Goal: Task Accomplishment & Management: Manage account settings

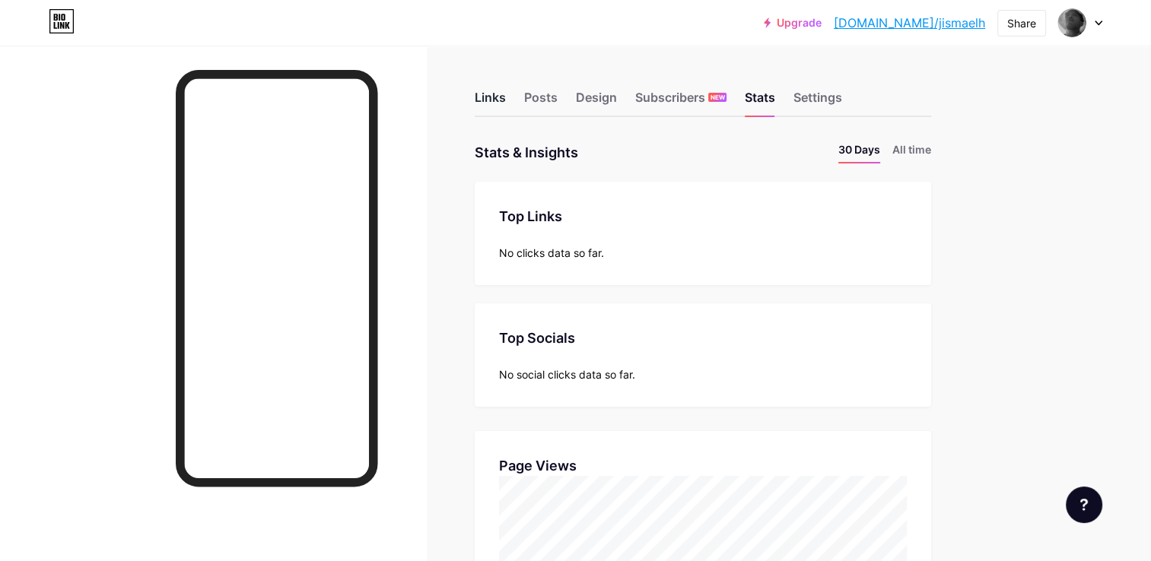
click at [488, 101] on div "Links" at bounding box center [490, 101] width 31 height 27
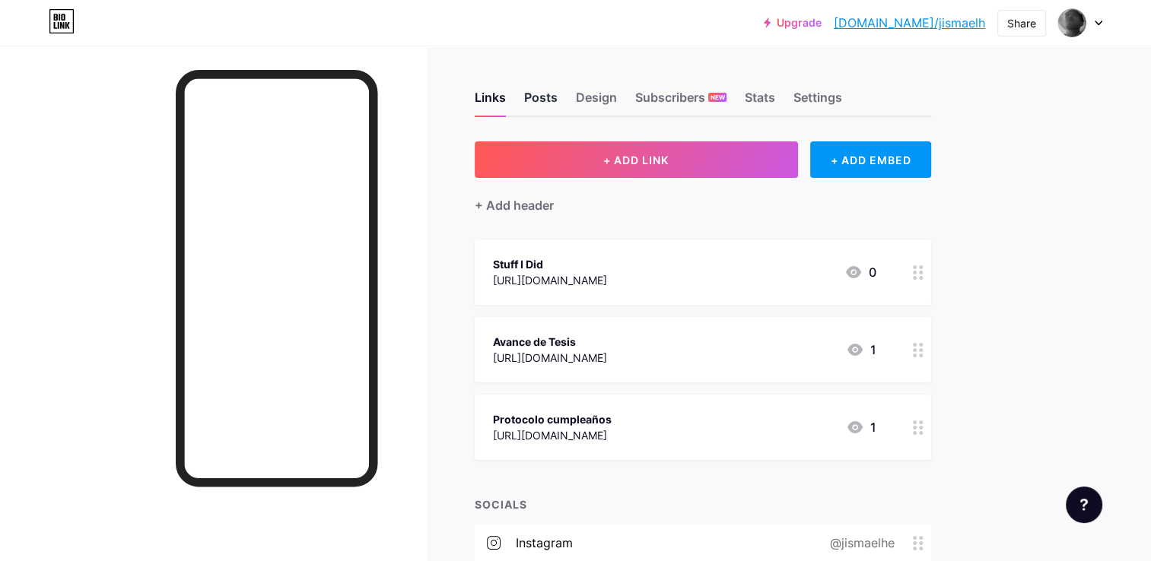
click at [539, 97] on div "Posts" at bounding box center [540, 101] width 33 height 27
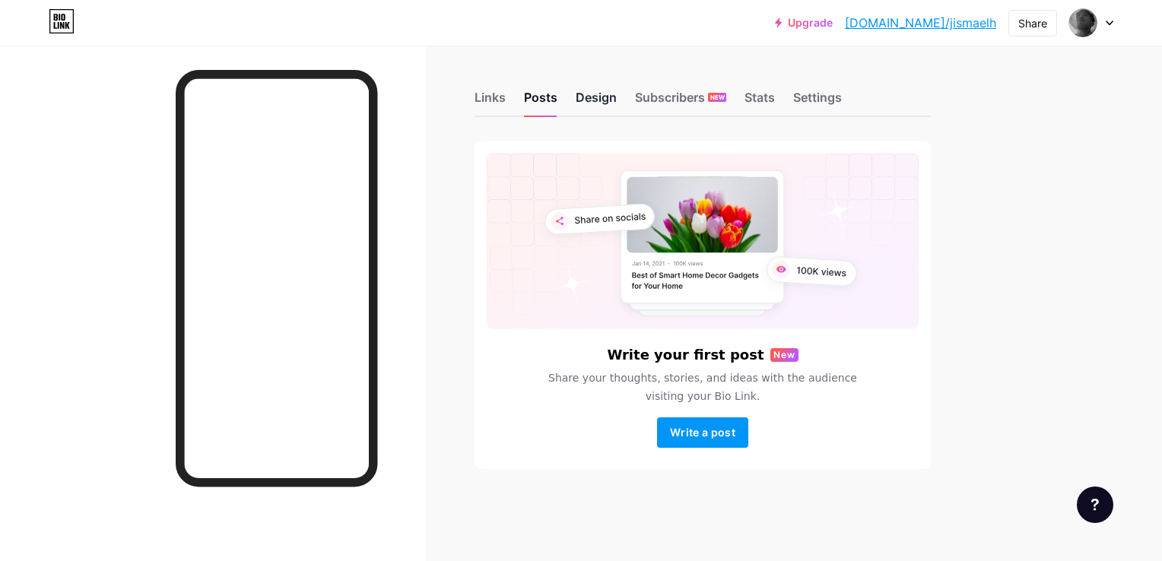
click at [594, 100] on div "Design" at bounding box center [596, 101] width 41 height 27
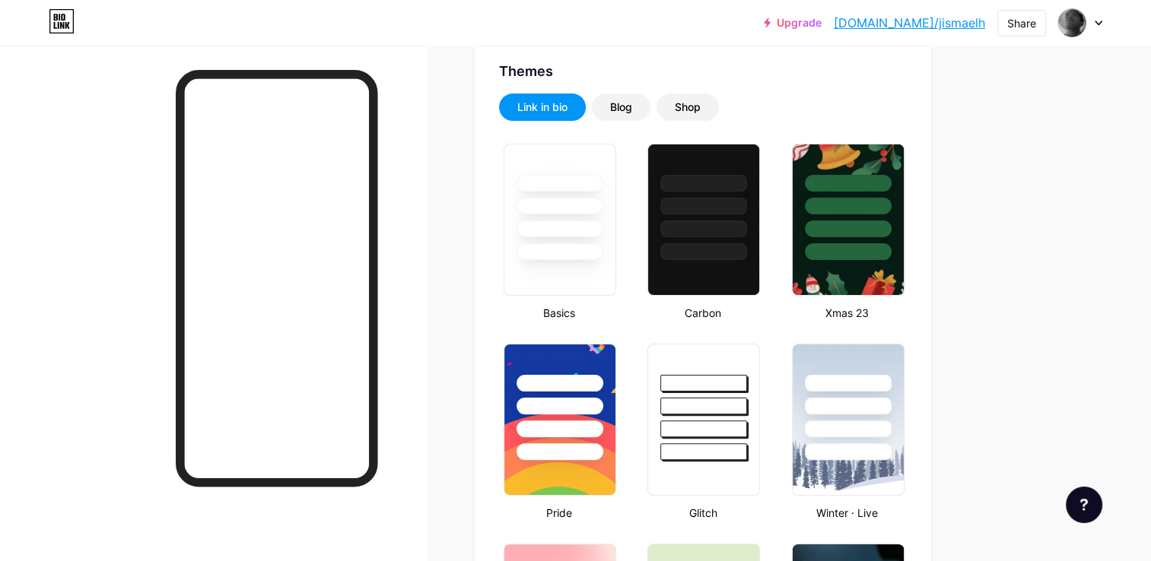
type input "#000000"
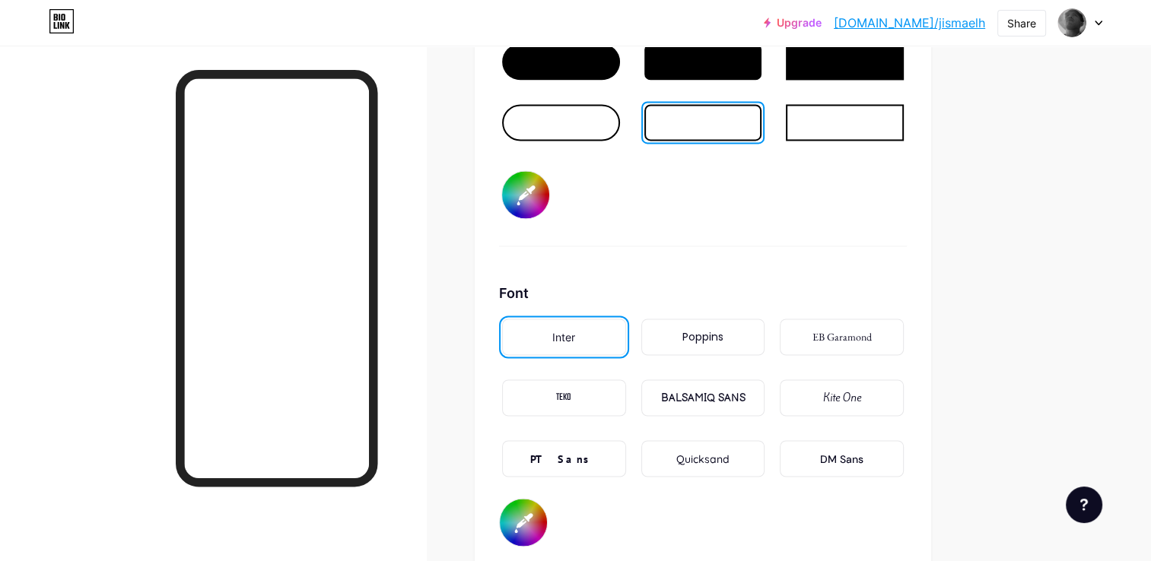
scroll to position [2491, 0]
